Goal: Transaction & Acquisition: Purchase product/service

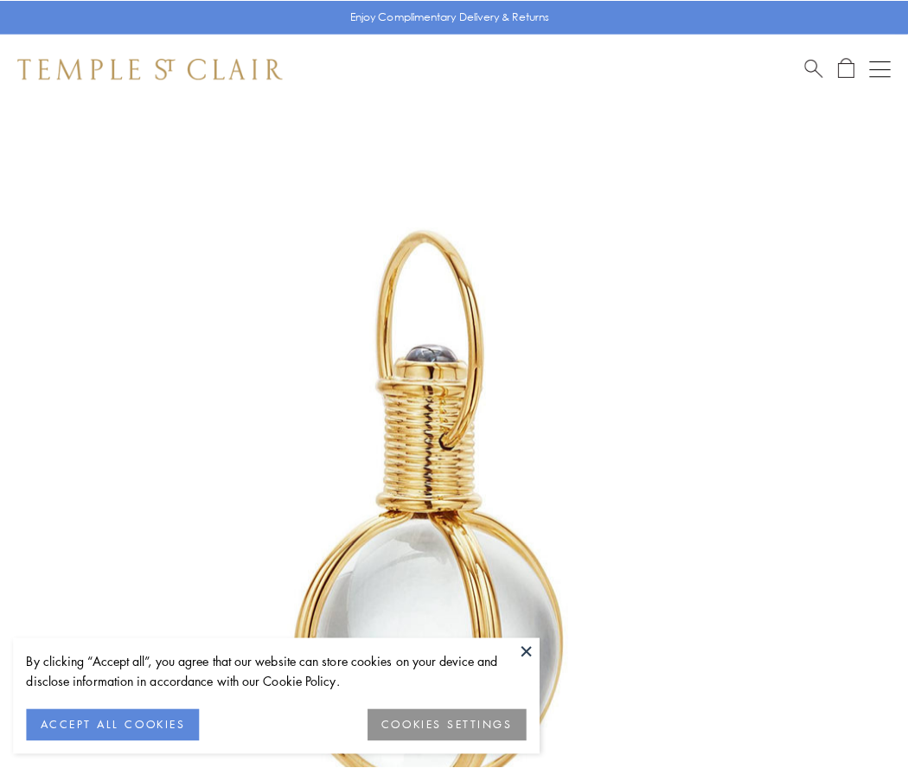
scroll to position [452, 0]
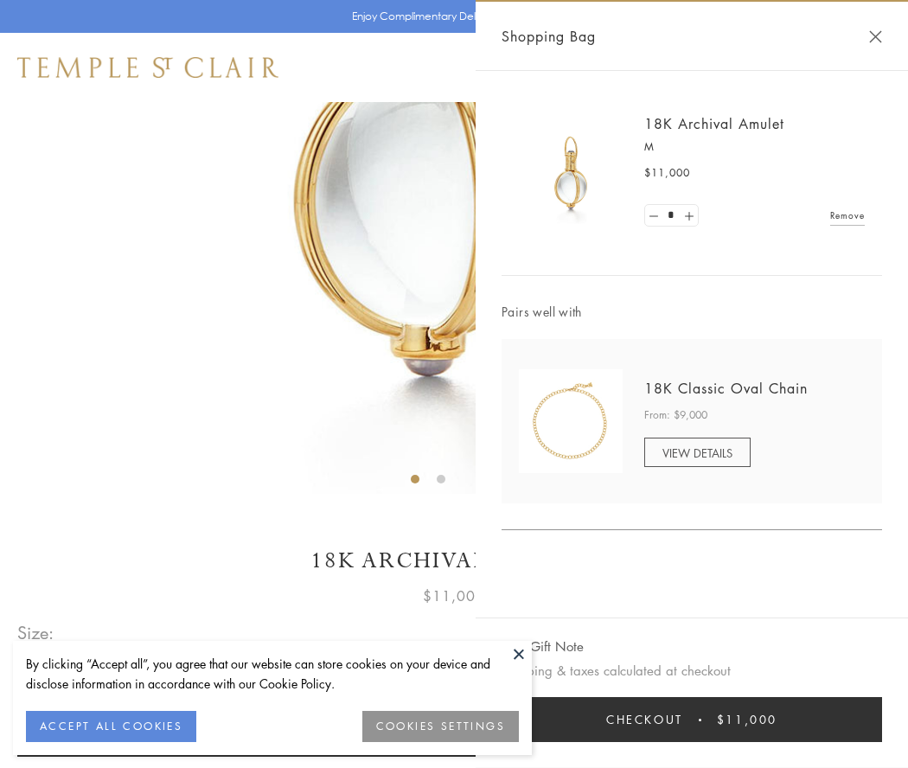
click at [692, 720] on button "Checkout $11,000" at bounding box center [692, 719] width 381 height 45
